Goal: Find specific page/section: Locate a particular part of the current website

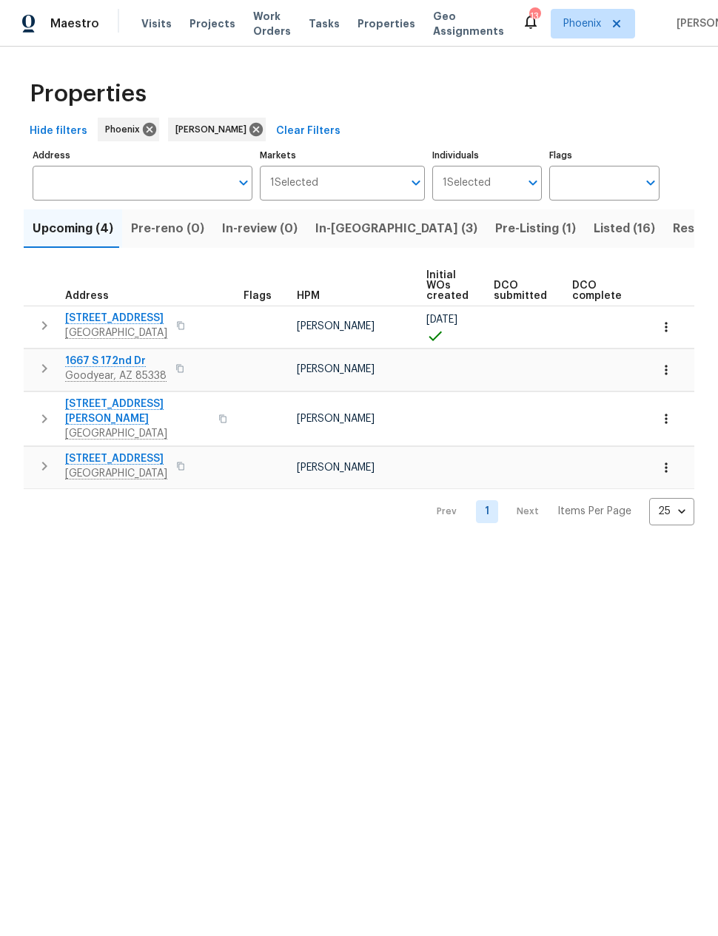
click at [337, 232] on span "In-[GEOGRAPHIC_DATA] (3)" at bounding box center [396, 228] width 162 height 21
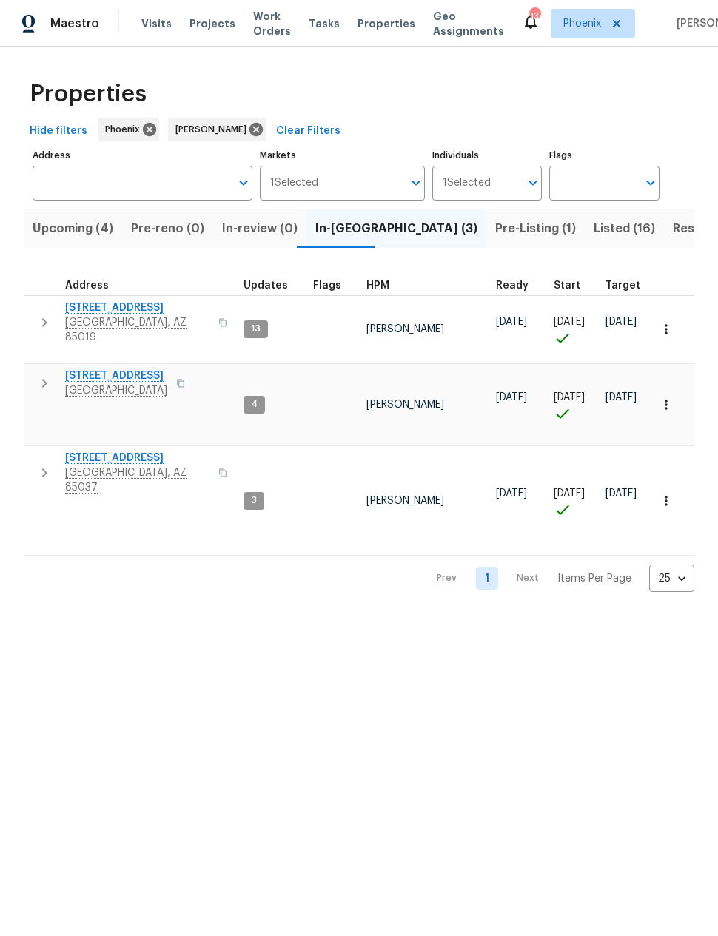
click at [102, 369] on span "[STREET_ADDRESS]" at bounding box center [116, 376] width 102 height 15
click at [43, 374] on icon "button" at bounding box center [45, 383] width 18 height 18
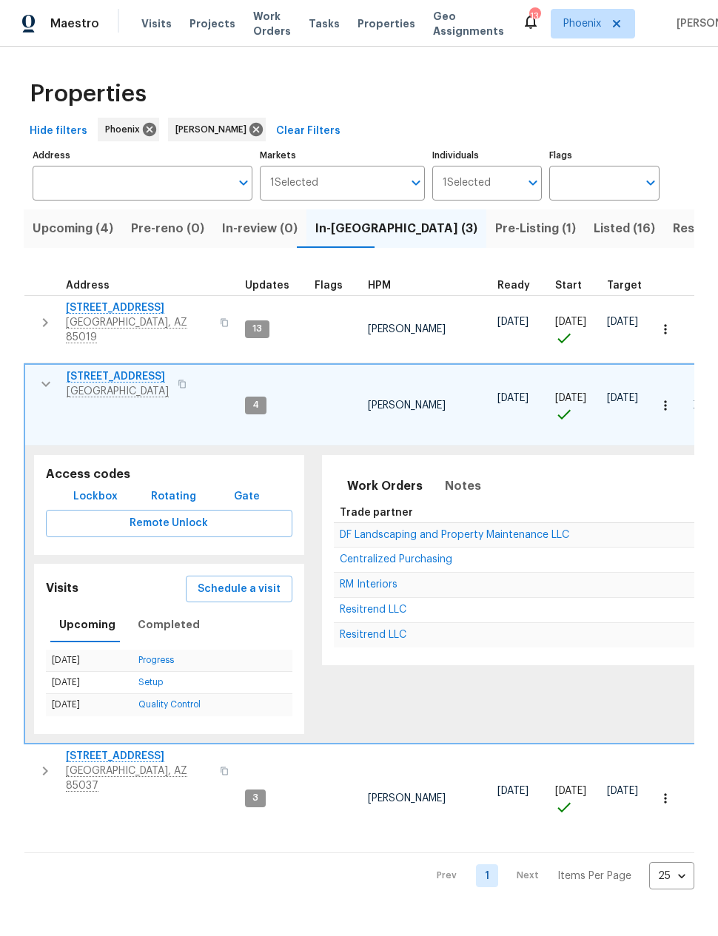
click at [99, 483] on button "Lockbox" at bounding box center [95, 496] width 56 height 27
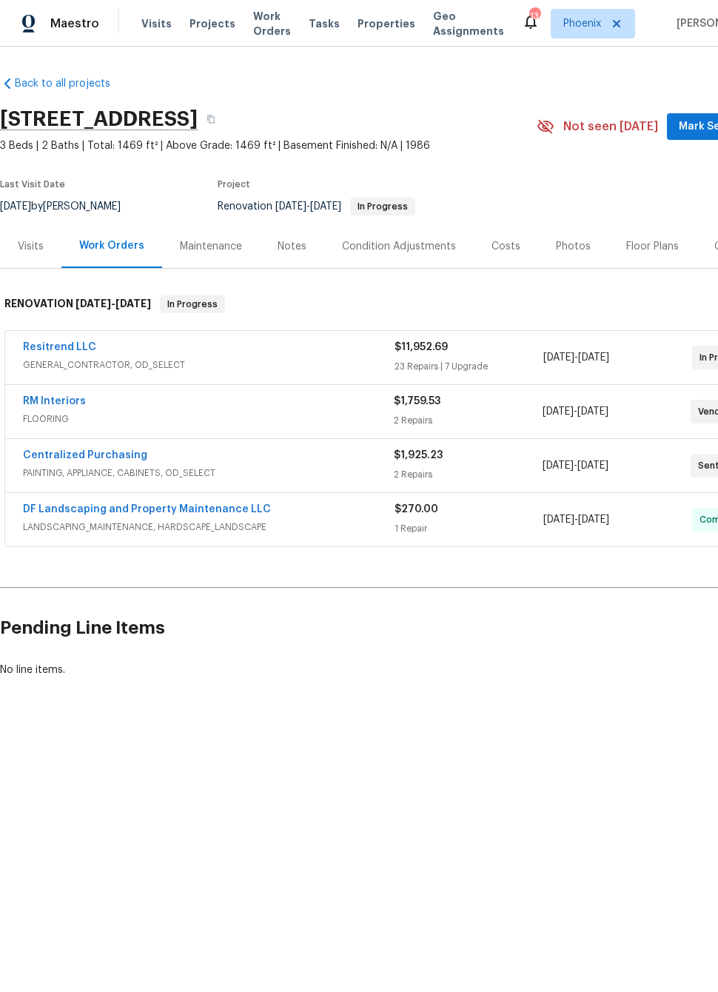
click at [68, 350] on link "Resitrend LLC" at bounding box center [59, 347] width 73 height 10
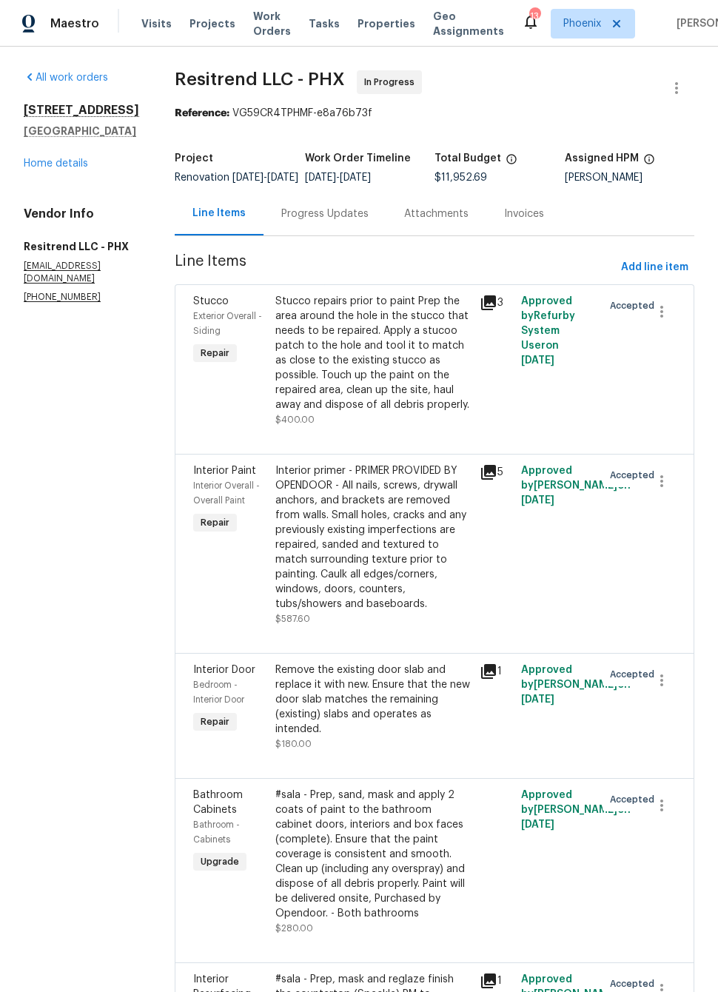
click at [327, 221] on div "Progress Updates" at bounding box center [324, 213] width 87 height 15
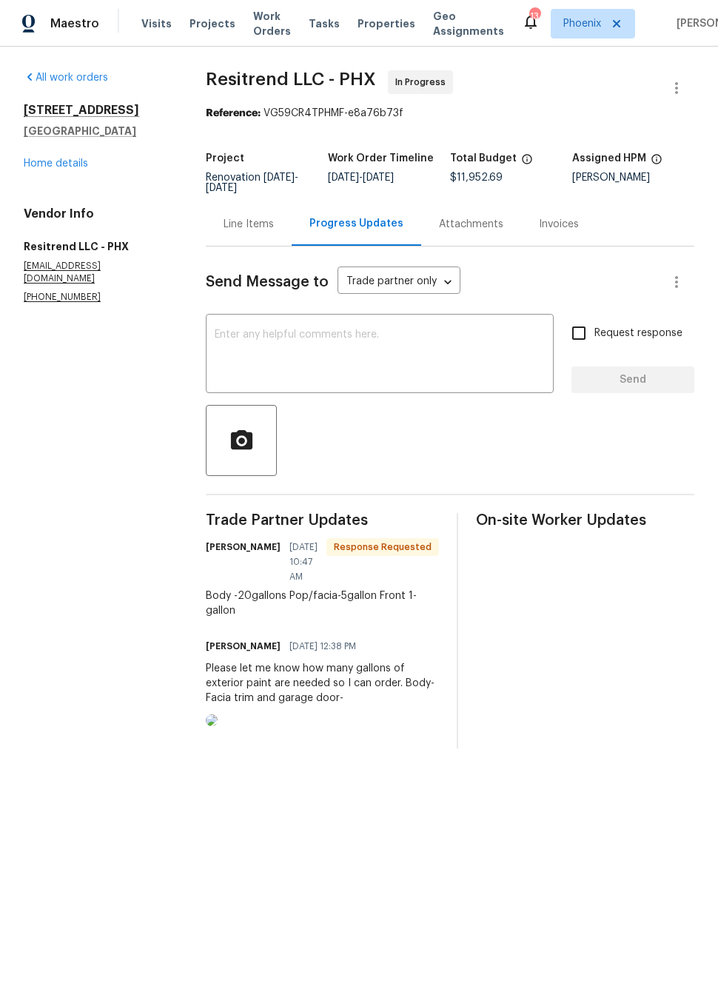
click at [218, 726] on img at bounding box center [212, 720] width 12 height 12
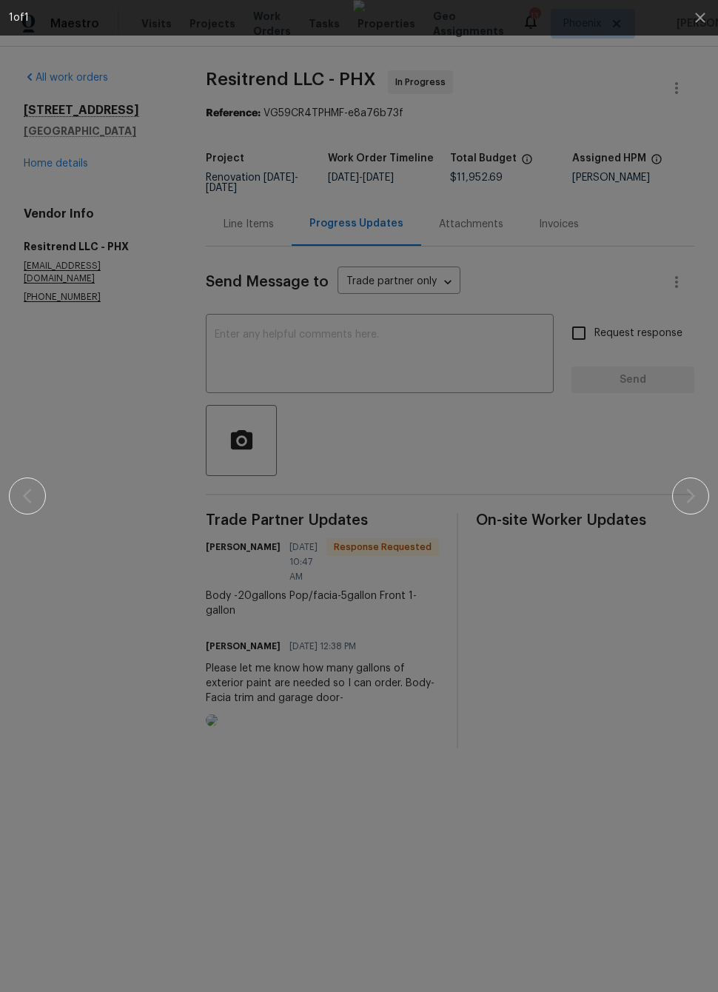
click at [365, 527] on img at bounding box center [359, 496] width 12 height 992
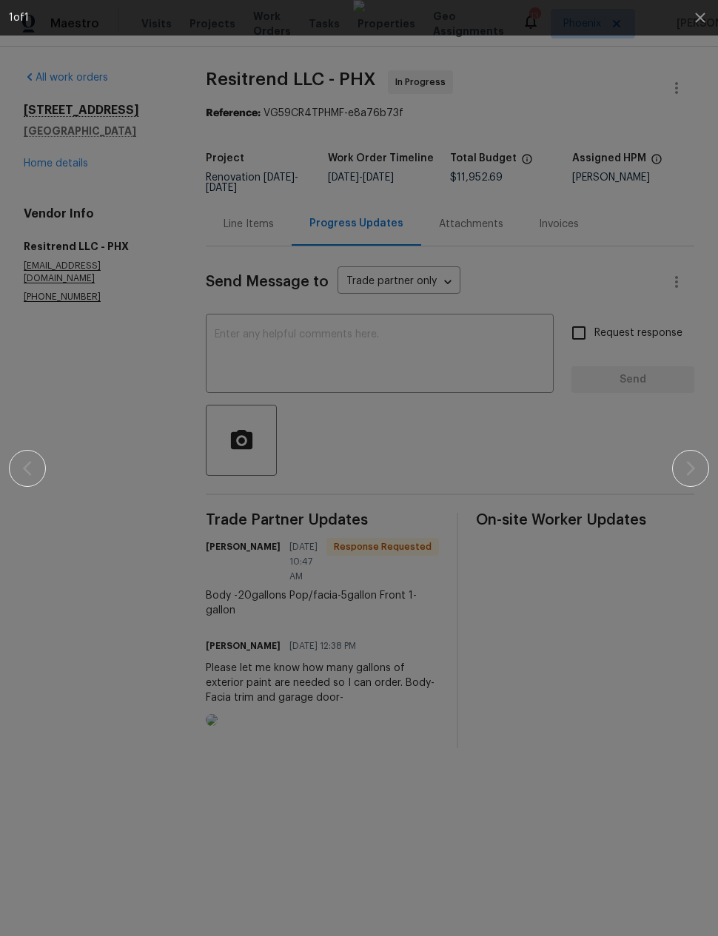
click at [365, 189] on img at bounding box center [359, 468] width 12 height 936
click at [353, 165] on img at bounding box center [359, 468] width 12 height 936
click at [703, 21] on icon "button" at bounding box center [700, 18] width 10 height 10
